Goal: Task Accomplishment & Management: Complete application form

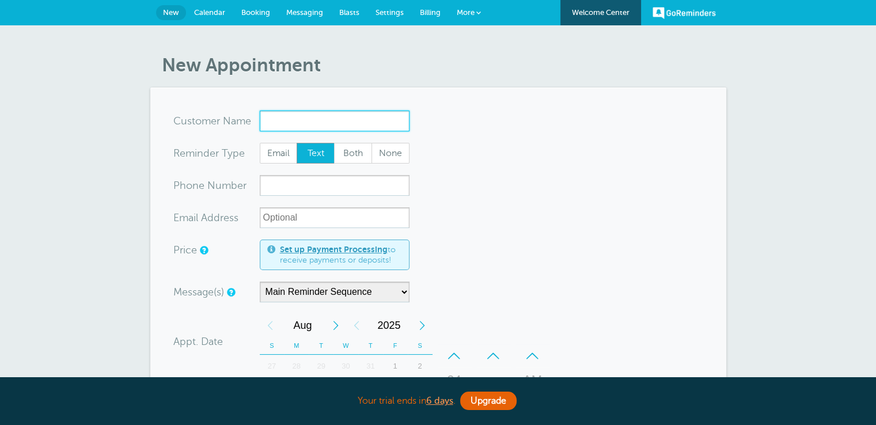
paste input "Kamal Mahmoud"
type input "Kamal Mahmoud"
click at [282, 150] on span "Email" at bounding box center [278, 153] width 37 height 20
click at [260, 143] on input "Email" at bounding box center [259, 142] width 1 height 1
radio input "true"
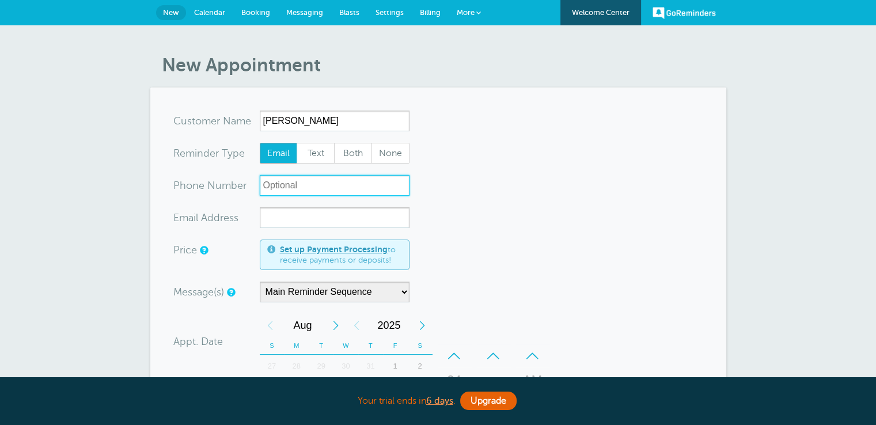
click at [298, 182] on input "xxx-no-autofill" at bounding box center [335, 185] width 150 height 21
click at [311, 187] on input "xxx-no-autofill" at bounding box center [335, 185] width 150 height 21
paste input "(408) 564-1125"
type input "(408) 564-1125"
click at [467, 219] on form "You are creating a new customer. To use an existing customer select one from th…" at bounding box center [438, 395] width 530 height 569
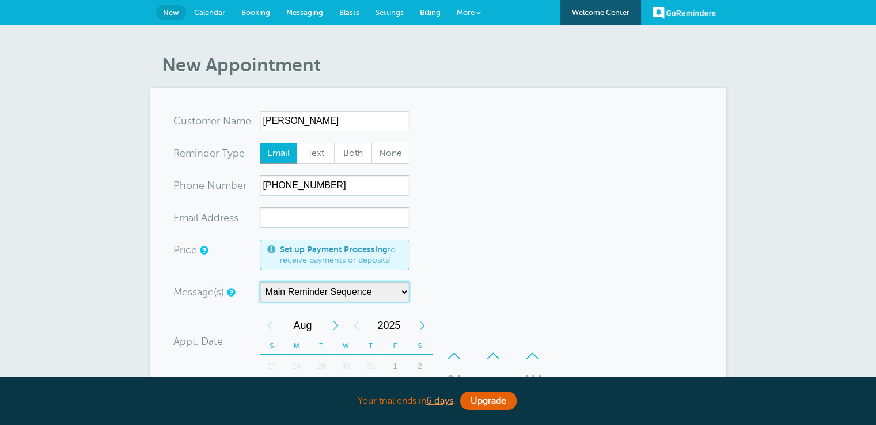
click at [384, 287] on select "Main Reminder Sequence" at bounding box center [335, 292] width 150 height 21
click at [260, 282] on select "Main Reminder Sequence" at bounding box center [335, 292] width 150 height 21
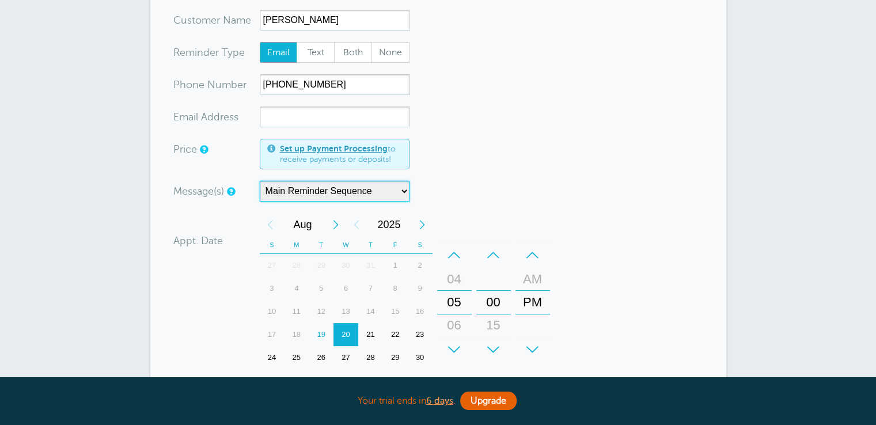
scroll to position [173, 0]
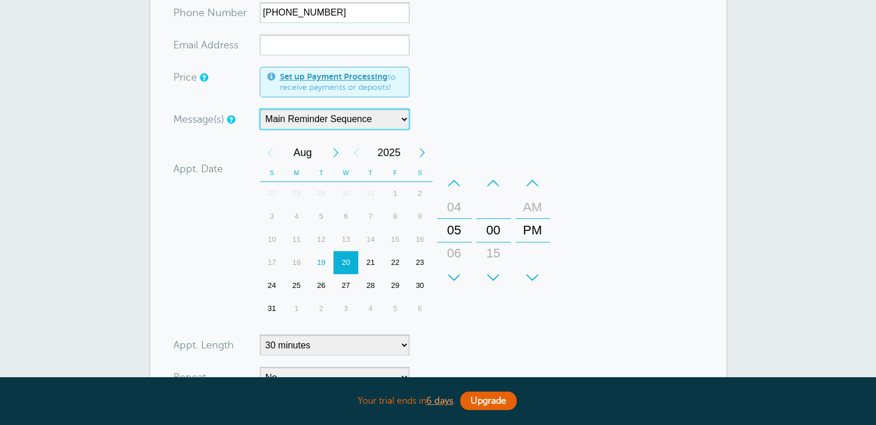
click at [348, 260] on div "20" at bounding box center [346, 262] width 25 height 23
drag, startPoint x: 460, startPoint y: 222, endPoint x: 465, endPoint y: 336, distance: 114.8
click at [465, 336] on form "You are creating a new customer. To use an existing customer select one from th…" at bounding box center [438, 222] width 530 height 569
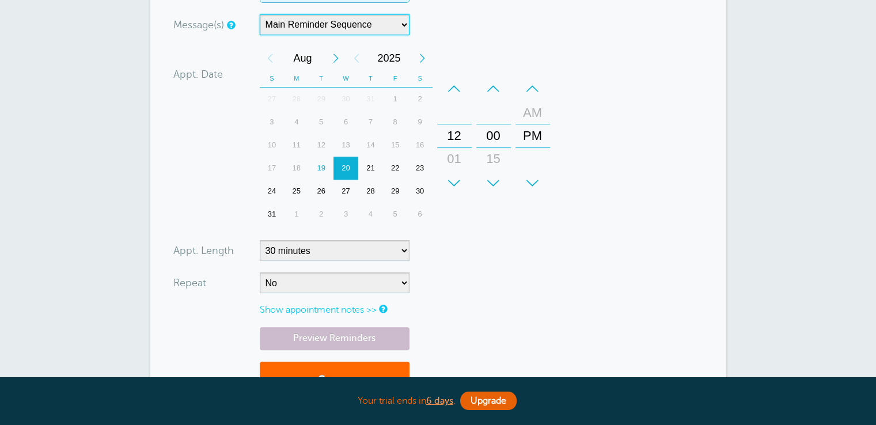
scroll to position [403, 0]
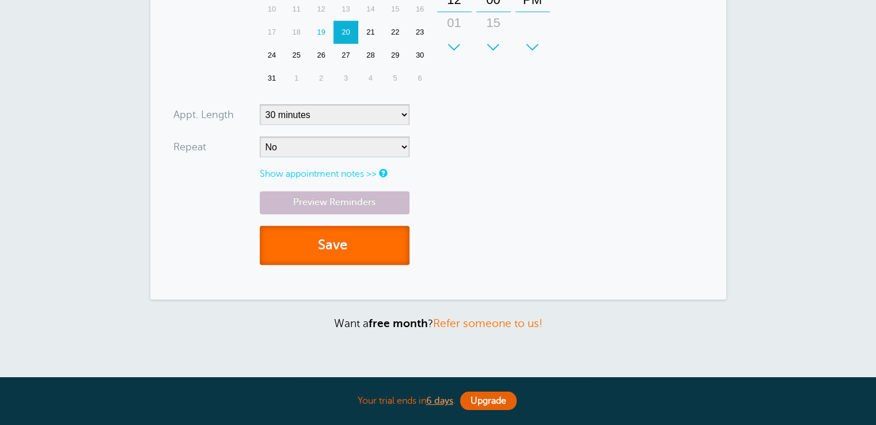
click at [326, 246] on button "Save" at bounding box center [335, 246] width 150 height 40
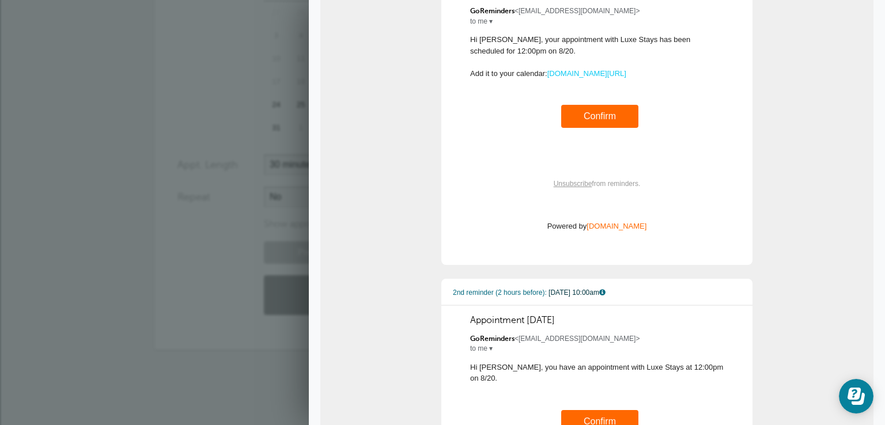
scroll to position [58, 0]
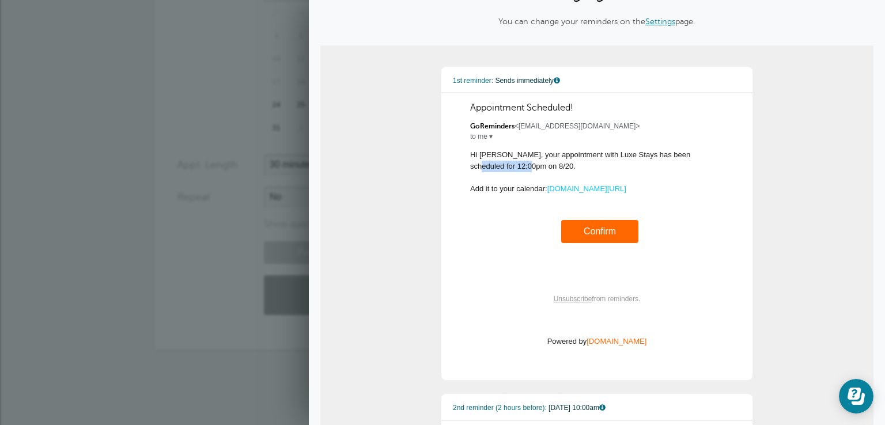
drag, startPoint x: 582, startPoint y: 154, endPoint x: 654, endPoint y: 157, distance: 72.7
click at [654, 157] on span "Hi Kamal, your appointment with Luxe Stays has been scheduled for 12:00pm on 8/…" at bounding box center [596, 202] width 253 height 104
click at [475, 185] on span "Hi Kamal, your appointment with Luxe Stays has been scheduled for 12:00pm on 8/…" at bounding box center [596, 202] width 253 height 104
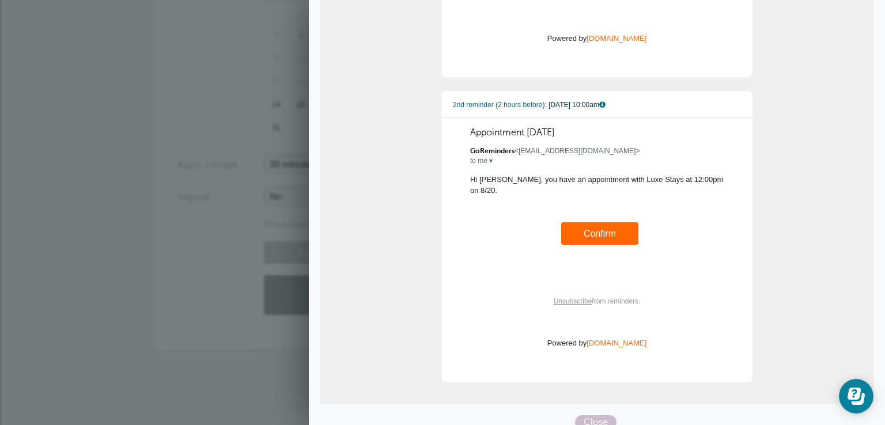
scroll to position [15, 0]
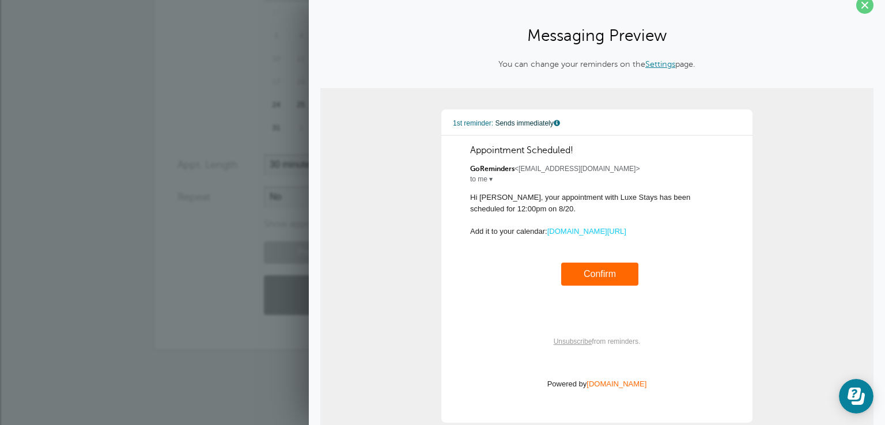
click at [604, 274] on link "Confirm" at bounding box center [600, 274] width 32 height 10
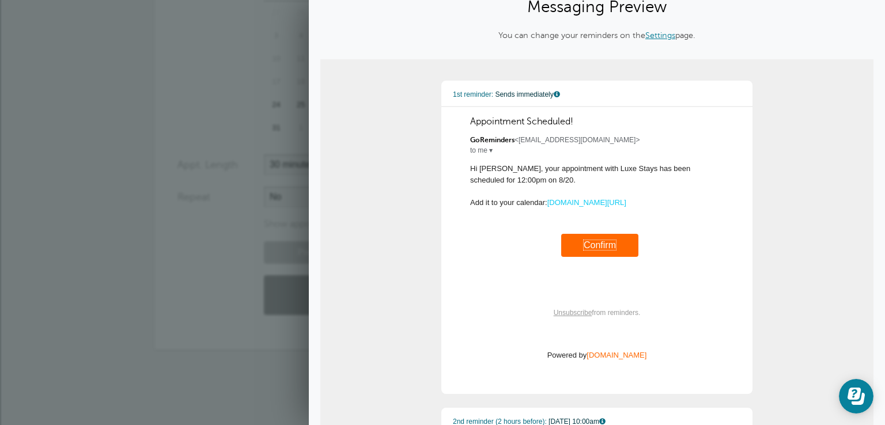
scroll to position [0, 0]
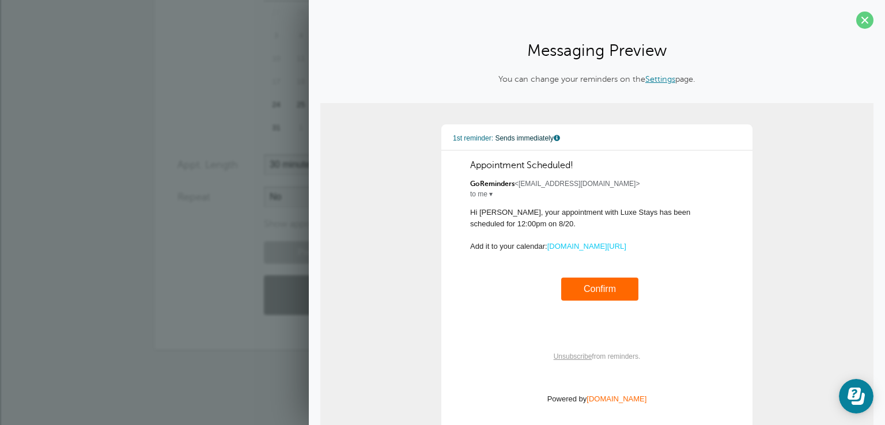
drag, startPoint x: 457, startPoint y: 137, endPoint x: 512, endPoint y: 134, distance: 54.2
click at [512, 134] on span "1st reminder: Sends immediately" at bounding box center [596, 139] width 311 height 24
click at [601, 135] on span "1st reminder: Sends immediately" at bounding box center [596, 139] width 311 height 24
drag, startPoint x: 493, startPoint y: 141, endPoint x: 550, endPoint y: 139, distance: 57.7
click at [549, 139] on span "Sends immediately" at bounding box center [527, 138] width 65 height 8
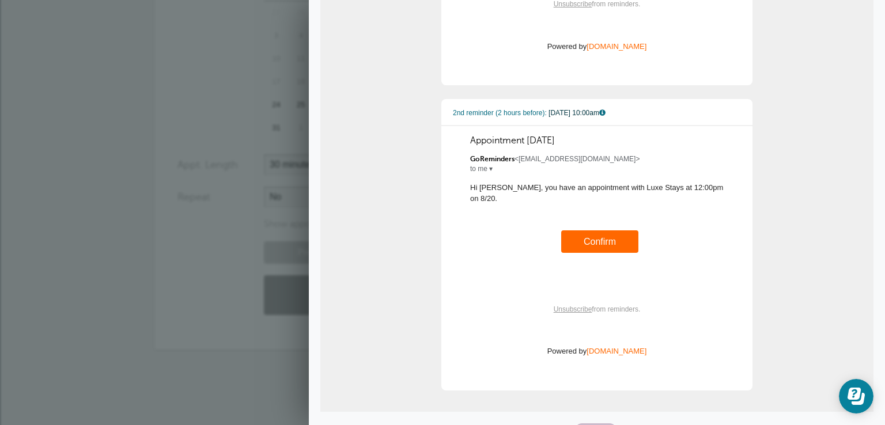
scroll to position [361, 0]
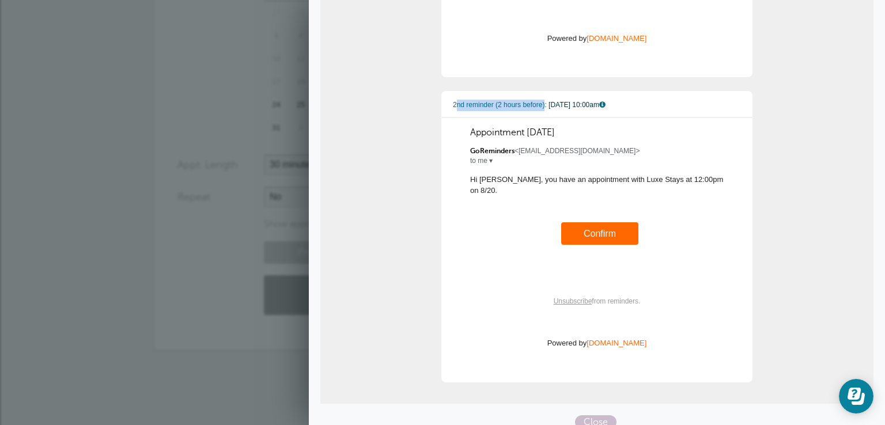
drag, startPoint x: 451, startPoint y: 99, endPoint x: 544, endPoint y: 105, distance: 92.9
click at [543, 105] on span "2nd reminder (2 hours before): 8/20 at 10:00am" at bounding box center [596, 106] width 311 height 24
click at [609, 109] on span "2nd reminder (2 hours before): 8/20 at 10:00am" at bounding box center [596, 106] width 311 height 24
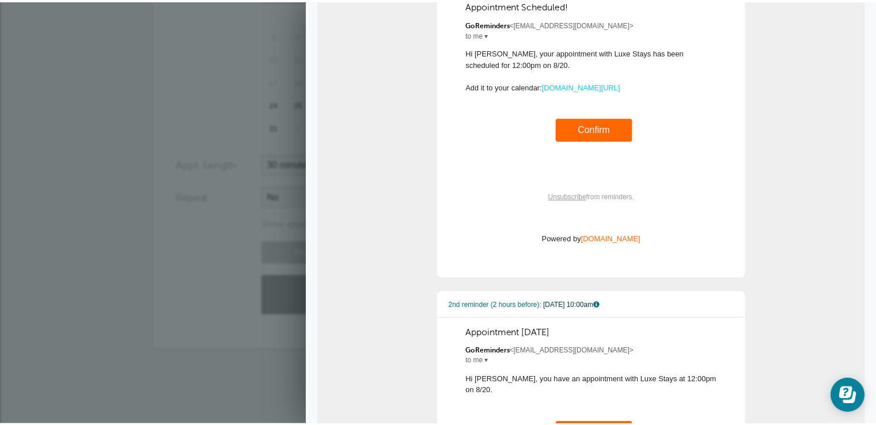
scroll to position [0, 0]
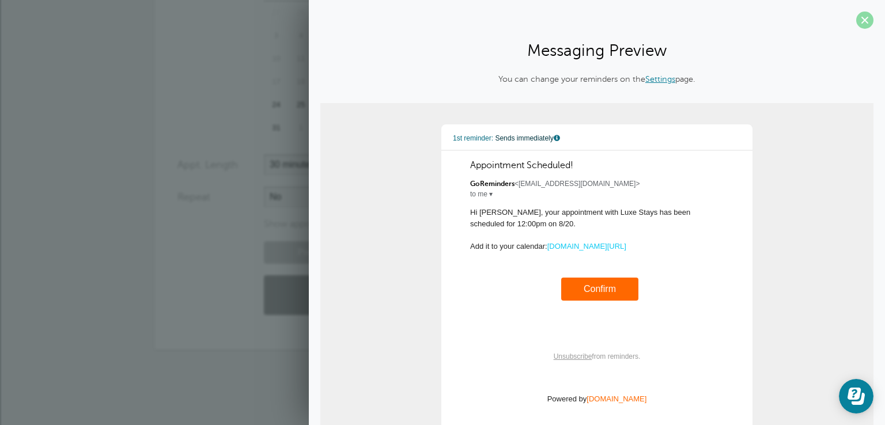
click at [859, 28] on span at bounding box center [864, 20] width 17 height 17
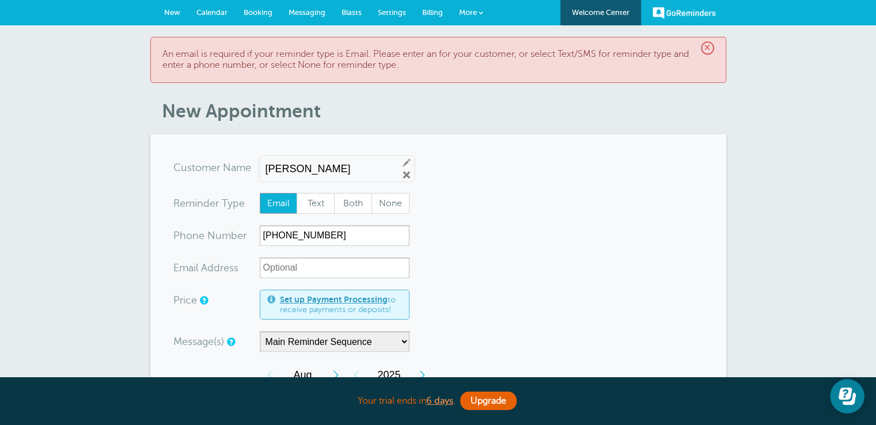
click at [206, 20] on link "Calendar" at bounding box center [211, 12] width 47 height 25
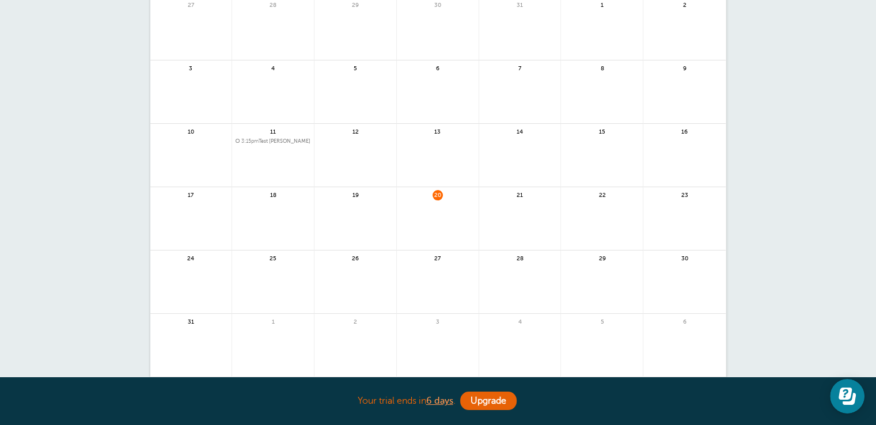
click at [378, 201] on link at bounding box center [356, 225] width 82 height 50
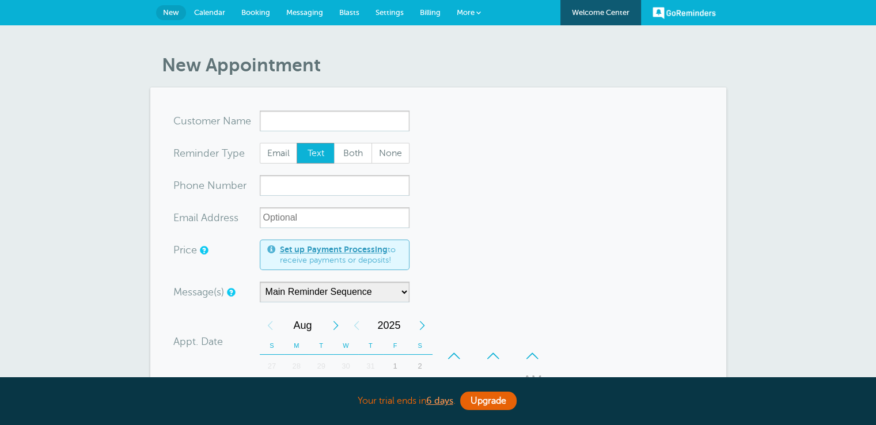
click at [538, 202] on form "You are creating a new customer. To use an existing customer select one from th…" at bounding box center [438, 395] width 530 height 569
click at [223, 16] on span "Calendar" at bounding box center [209, 12] width 31 height 9
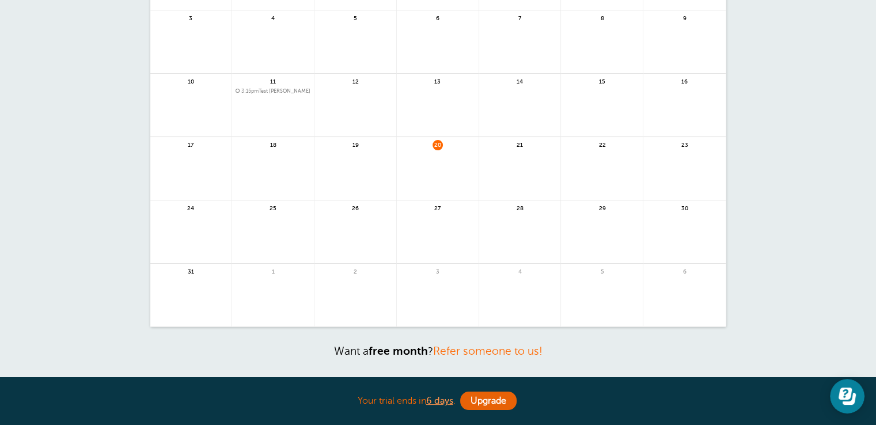
scroll to position [230, 0]
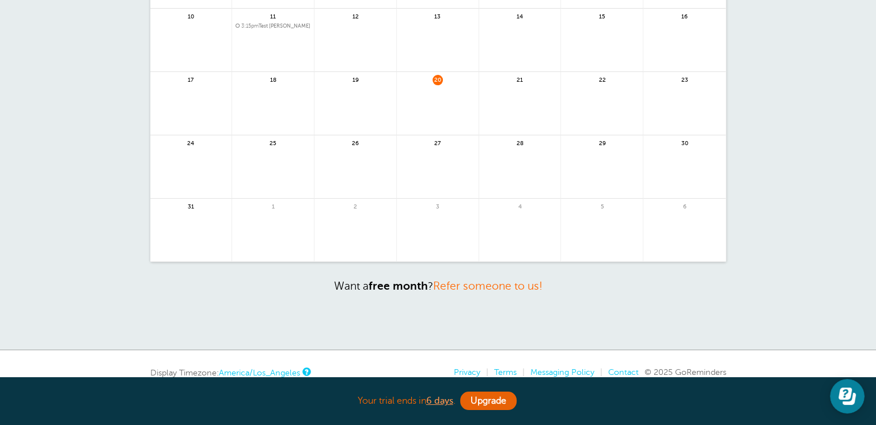
click at [441, 79] on span "20" at bounding box center [438, 79] width 10 height 9
click at [438, 79] on span "20" at bounding box center [438, 79] width 10 height 9
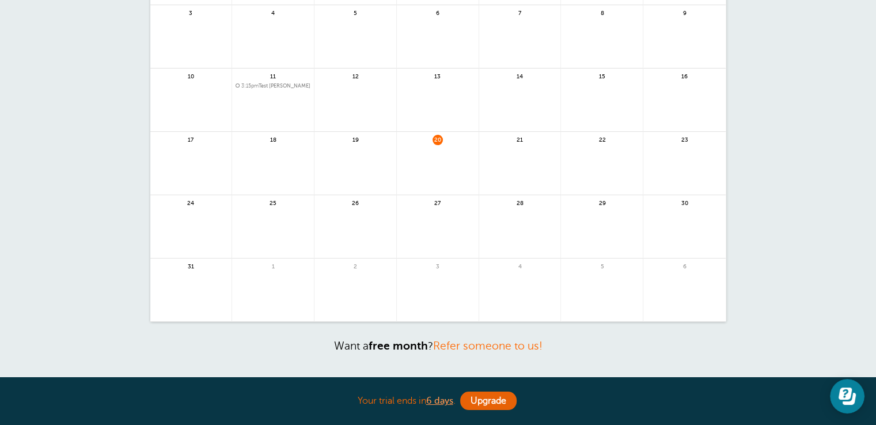
scroll to position [0, 0]
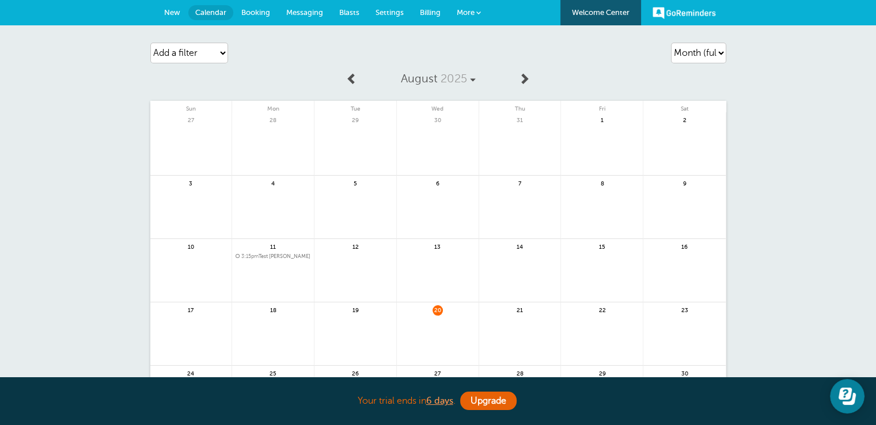
click at [260, 17] on link "Booking" at bounding box center [255, 12] width 45 height 25
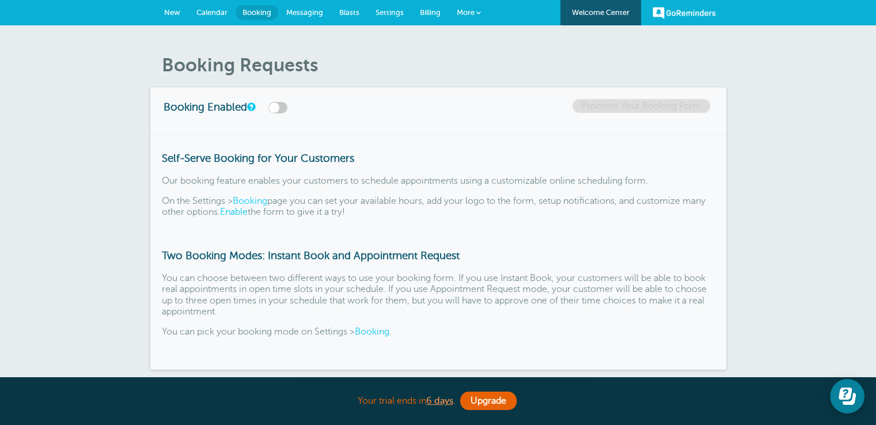
click at [385, 13] on span "Settings" at bounding box center [390, 12] width 28 height 9
